Goal: Transaction & Acquisition: Purchase product/service

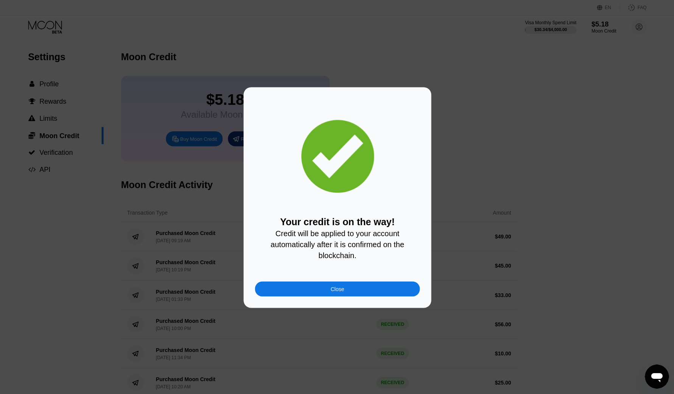
click at [330, 292] on div "Close" at bounding box center [337, 288] width 165 height 15
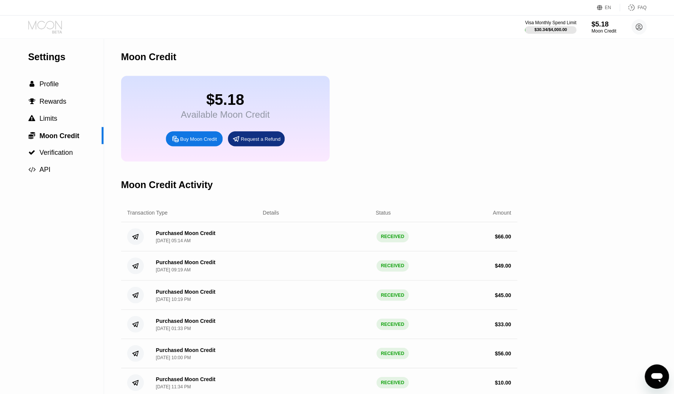
click at [44, 21] on icon at bounding box center [45, 26] width 35 height 13
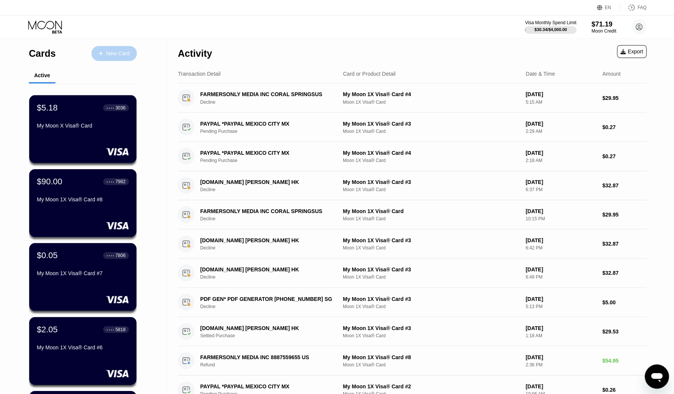
click at [114, 48] on div "New Card" at bounding box center [114, 53] width 45 height 15
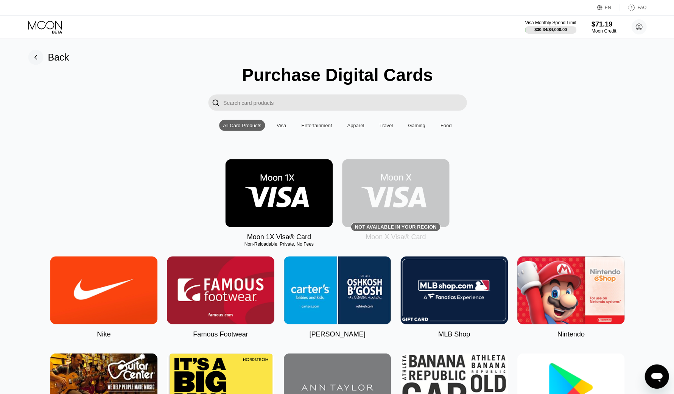
click at [298, 193] on img at bounding box center [278, 193] width 107 height 68
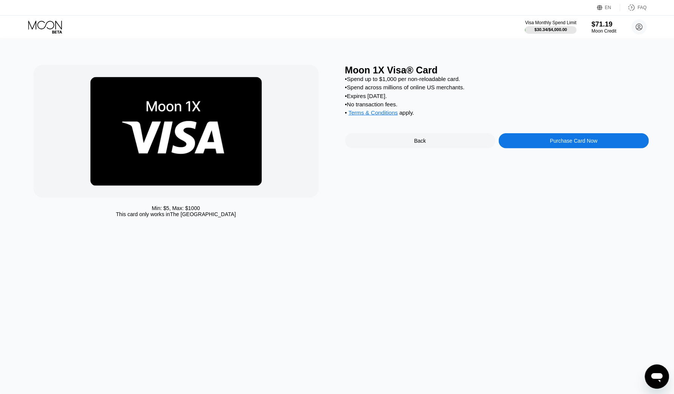
click at [561, 143] on div "Purchase Card Now" at bounding box center [572, 140] width 47 height 6
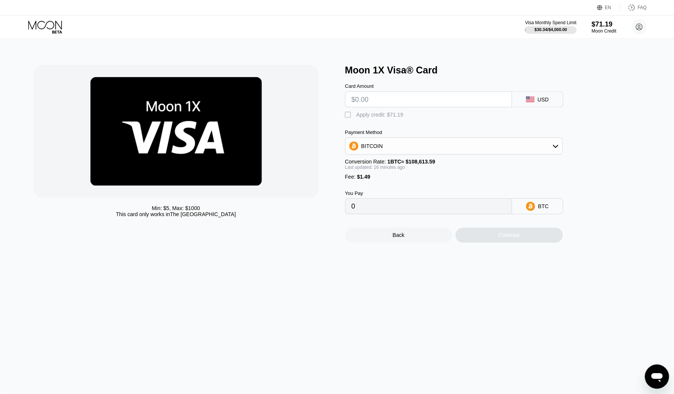
click at [435, 100] on input "text" at bounding box center [428, 99] width 154 height 15
type input "$56"
type input "0.00052844"
type input "$56"
click at [348, 117] on div "" at bounding box center [349, 115] width 8 height 8
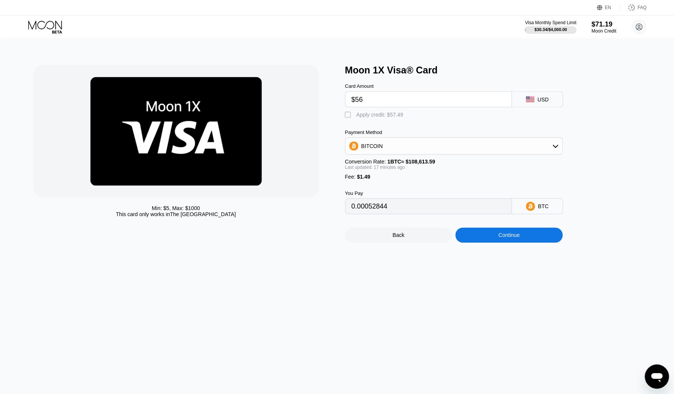
type input "0"
click at [536, 241] on div "Continue" at bounding box center [508, 234] width 107 height 15
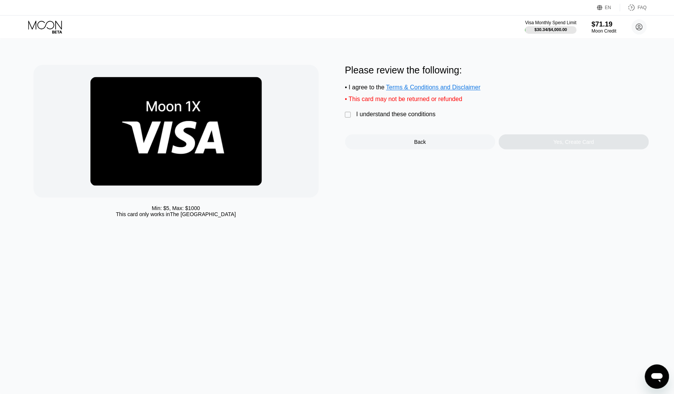
click at [345, 118] on div "" at bounding box center [349, 115] width 8 height 8
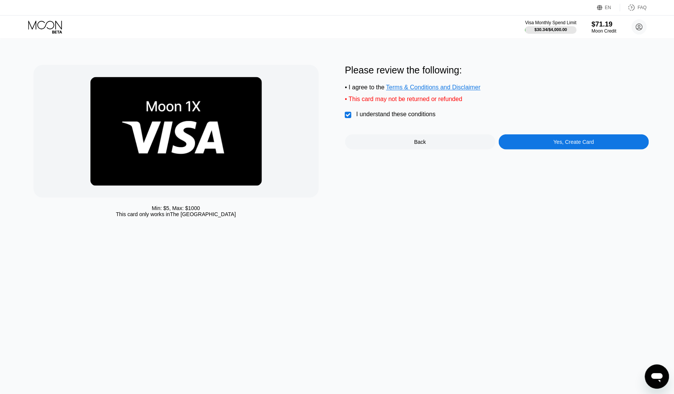
click at [562, 149] on div "Yes, Create Card" at bounding box center [573, 141] width 150 height 15
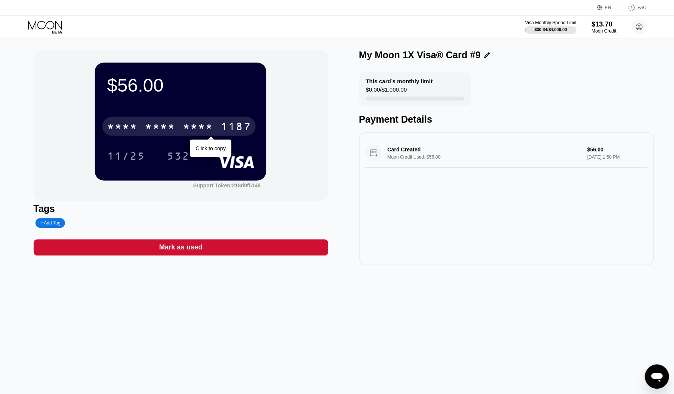
click at [192, 128] on div "* * * *" at bounding box center [198, 127] width 30 height 12
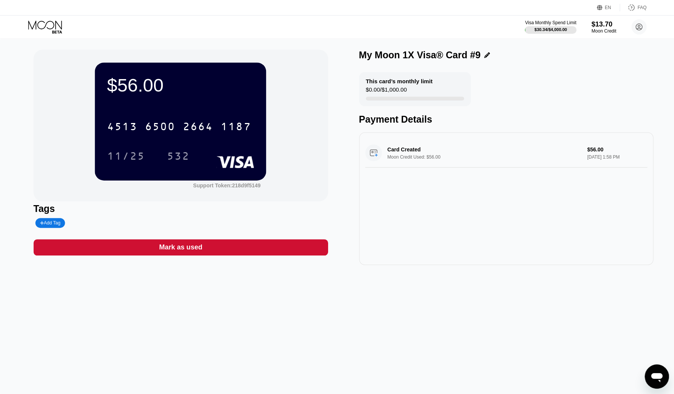
click at [44, 29] on icon at bounding box center [45, 26] width 35 height 13
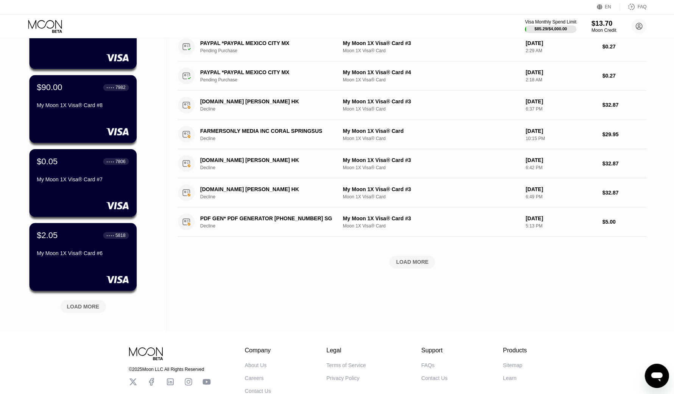
scroll to position [167, 0]
click at [408, 260] on div "LOAD MORE" at bounding box center [412, 262] width 33 height 7
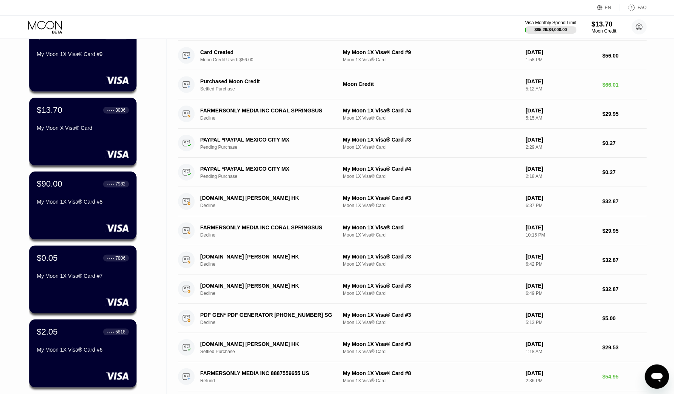
scroll to position [0, 0]
